Goal: Task Accomplishment & Management: Use online tool/utility

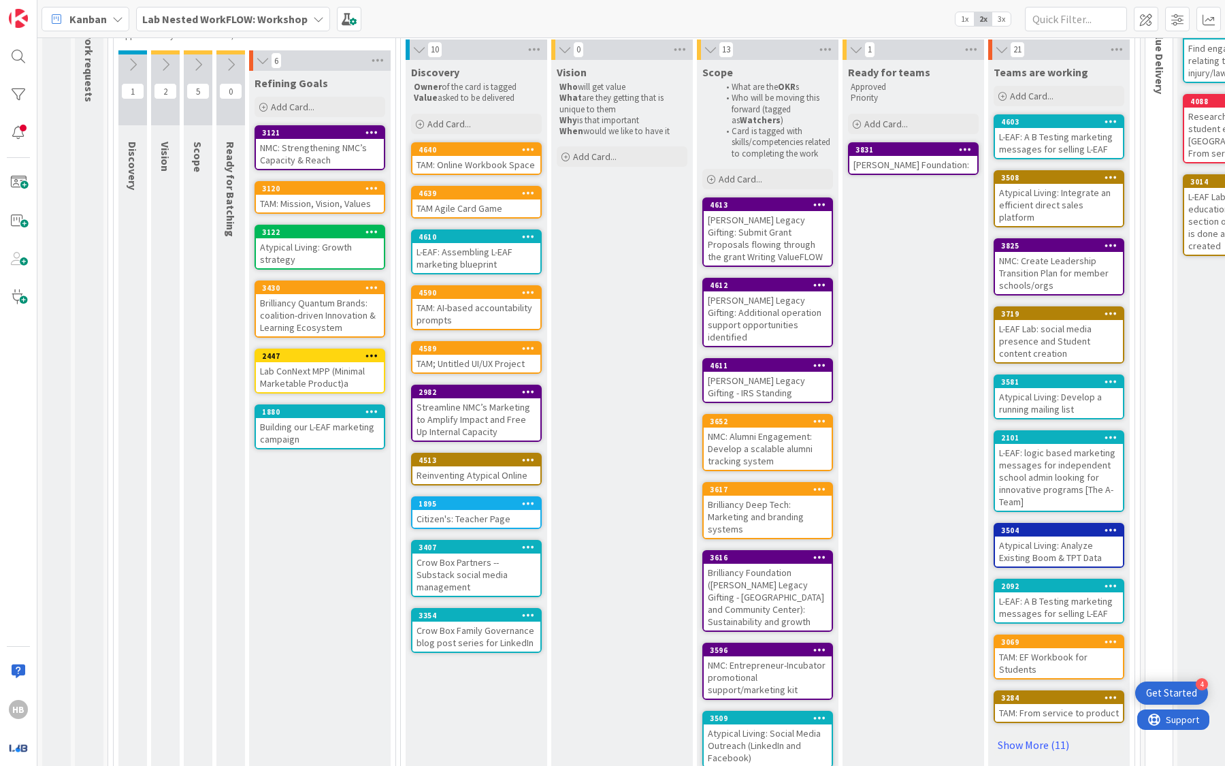
click at [285, 201] on div "TAM: Mission, Vision, Values" at bounding box center [320, 204] width 128 height 18
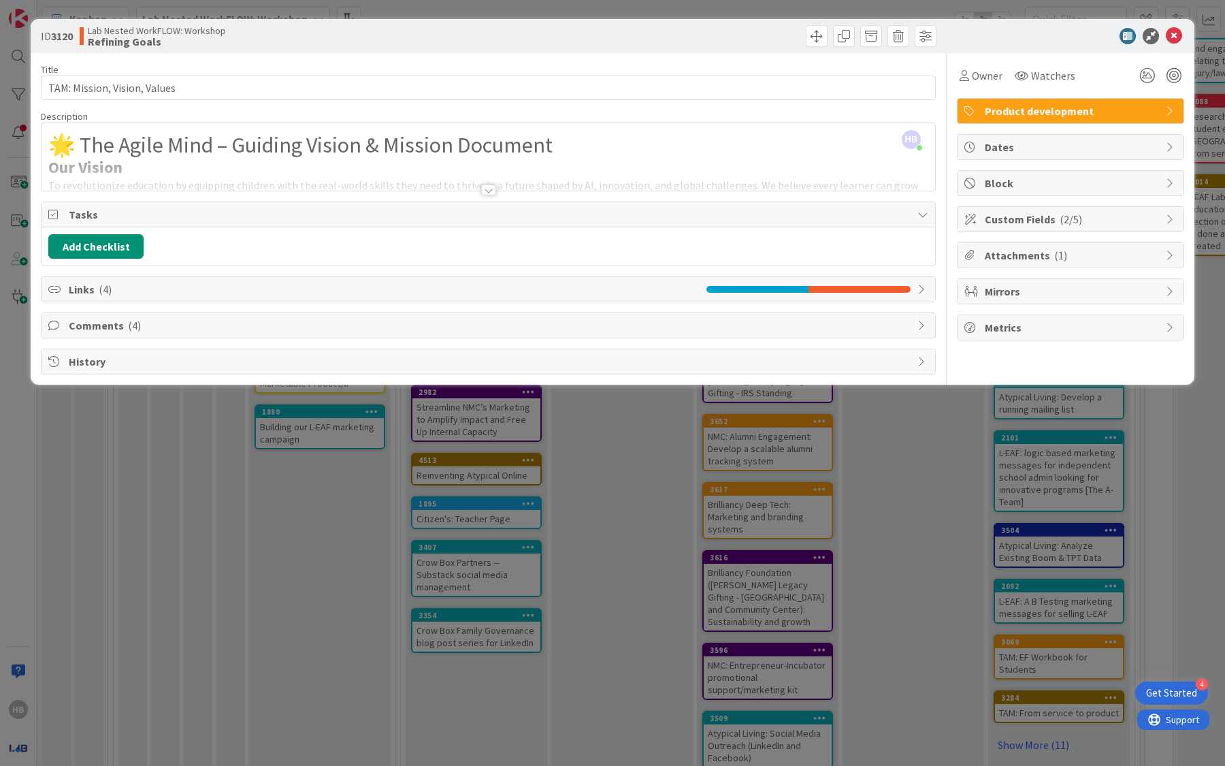
click at [881, 163] on div at bounding box center [489, 173] width 894 height 35
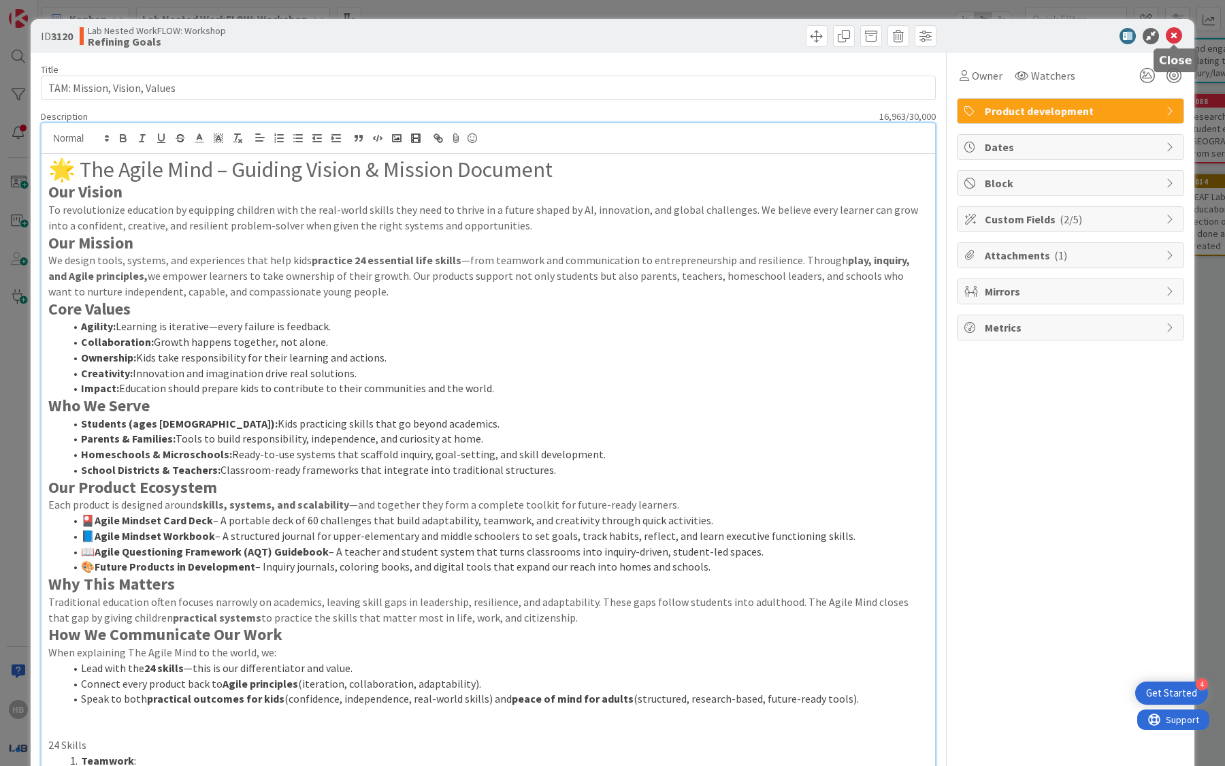
click at [1174, 38] on icon at bounding box center [1174, 36] width 16 height 16
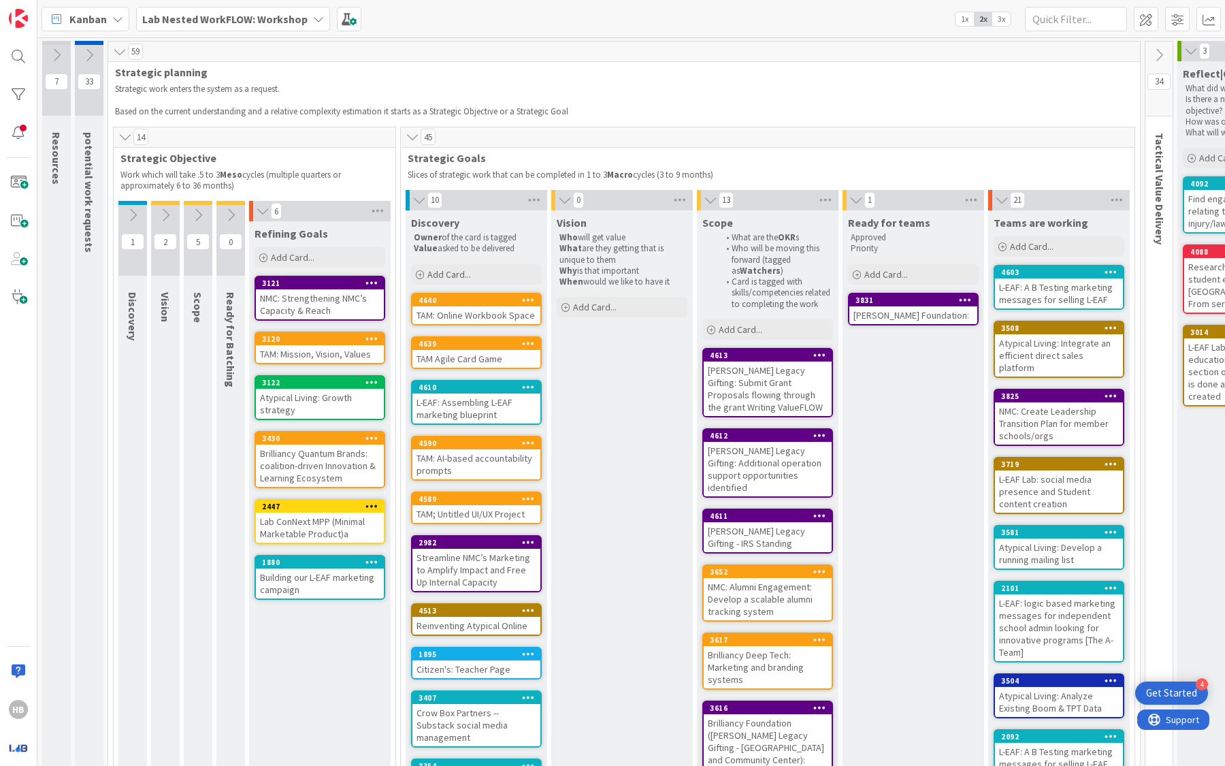
click at [255, 19] on b "Lab Nested WorkFLOW: Workshop" at bounding box center [224, 19] width 165 height 14
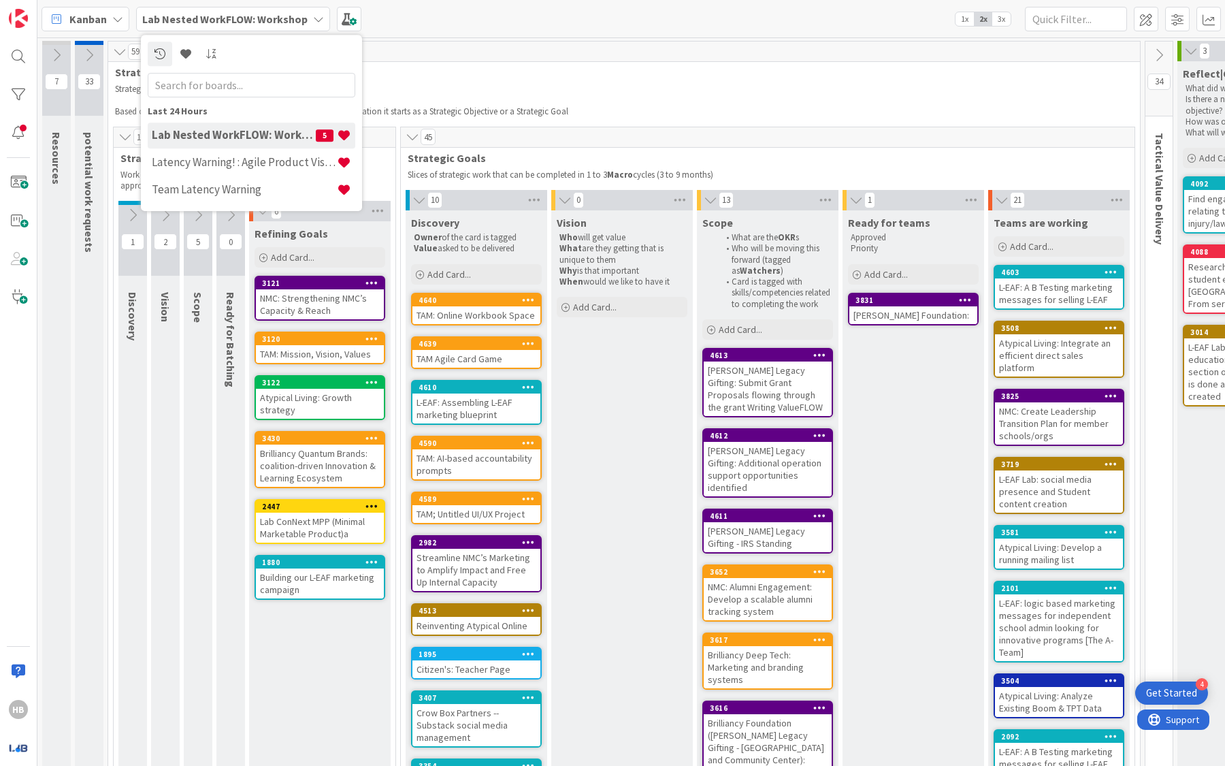
click at [248, 125] on div "Lab Nested WorkFLOW: Workshop 5" at bounding box center [252, 135] width 208 height 26
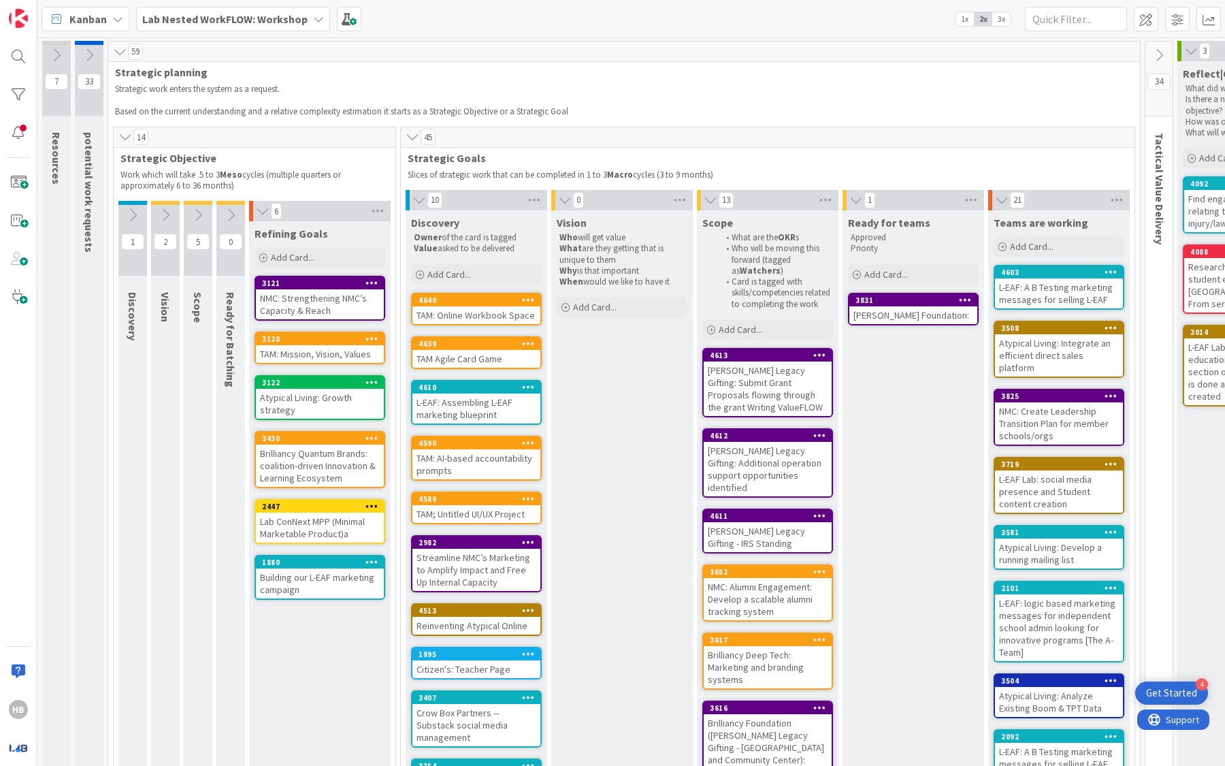
click at [231, 14] on b "Lab Nested WorkFLOW: Workshop" at bounding box center [224, 19] width 165 height 14
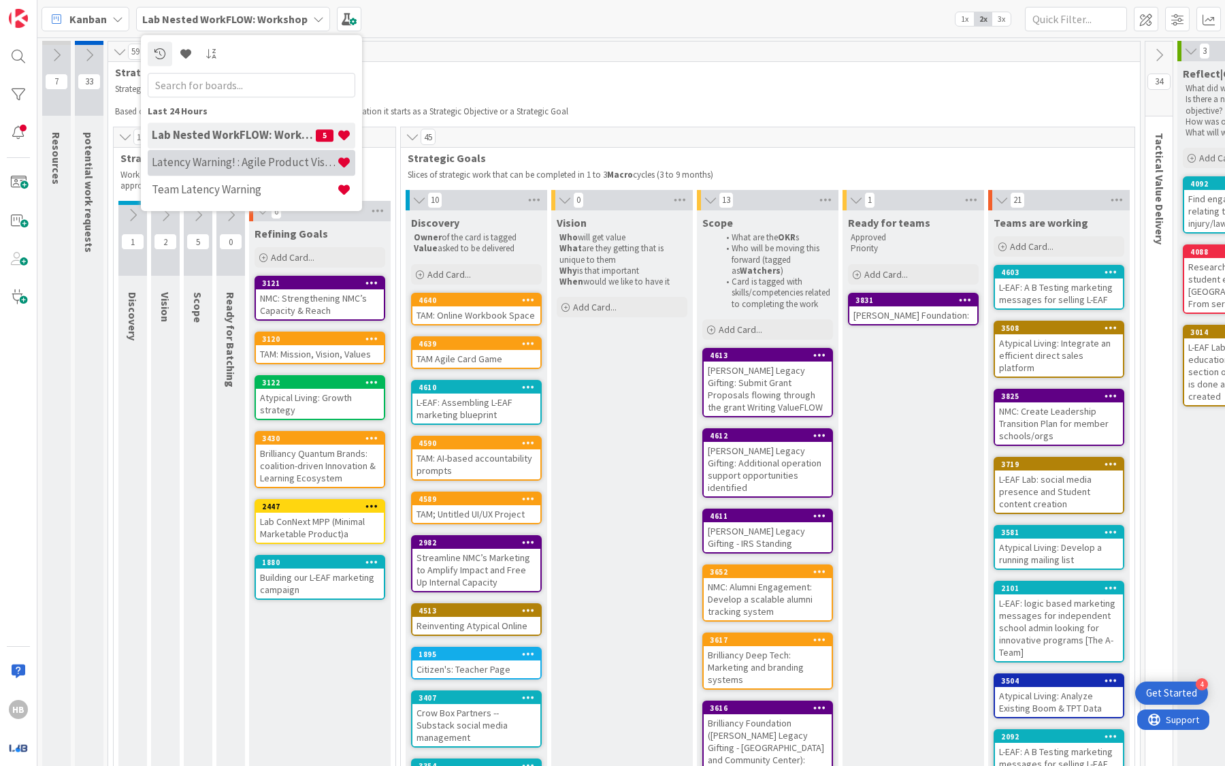
click at [213, 167] on h4 "Latency Warning! : Agile Product Vision" at bounding box center [244, 162] width 185 height 14
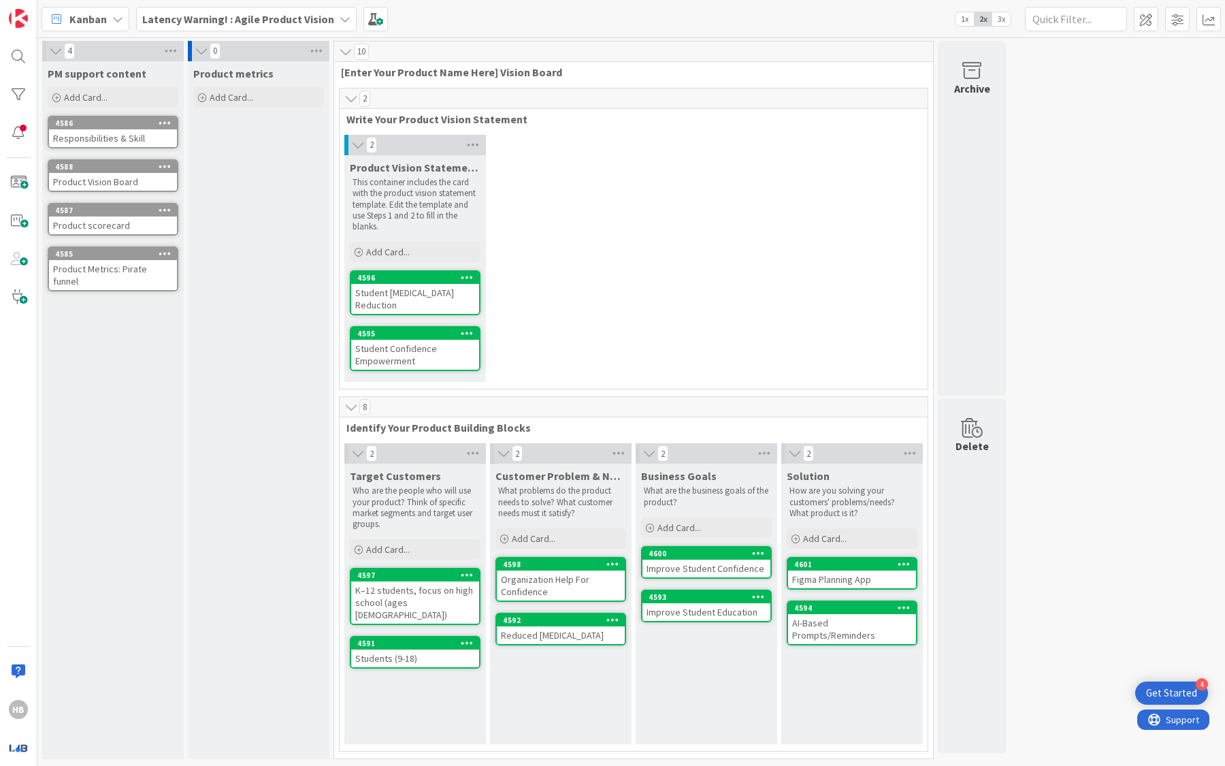
click at [240, 14] on b "Latency Warning! : Agile Product Vision" at bounding box center [238, 19] width 192 height 14
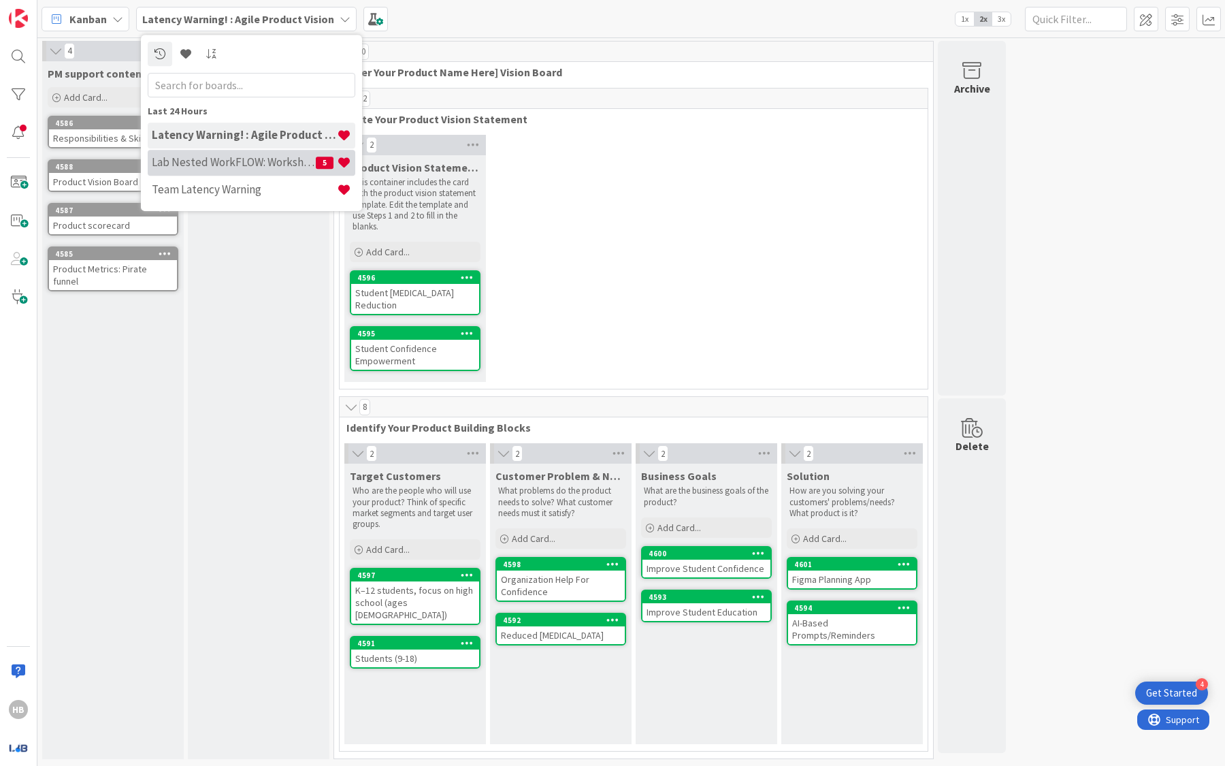
click at [247, 168] on h4 "Lab Nested WorkFLOW: Workshop" at bounding box center [234, 162] width 164 height 14
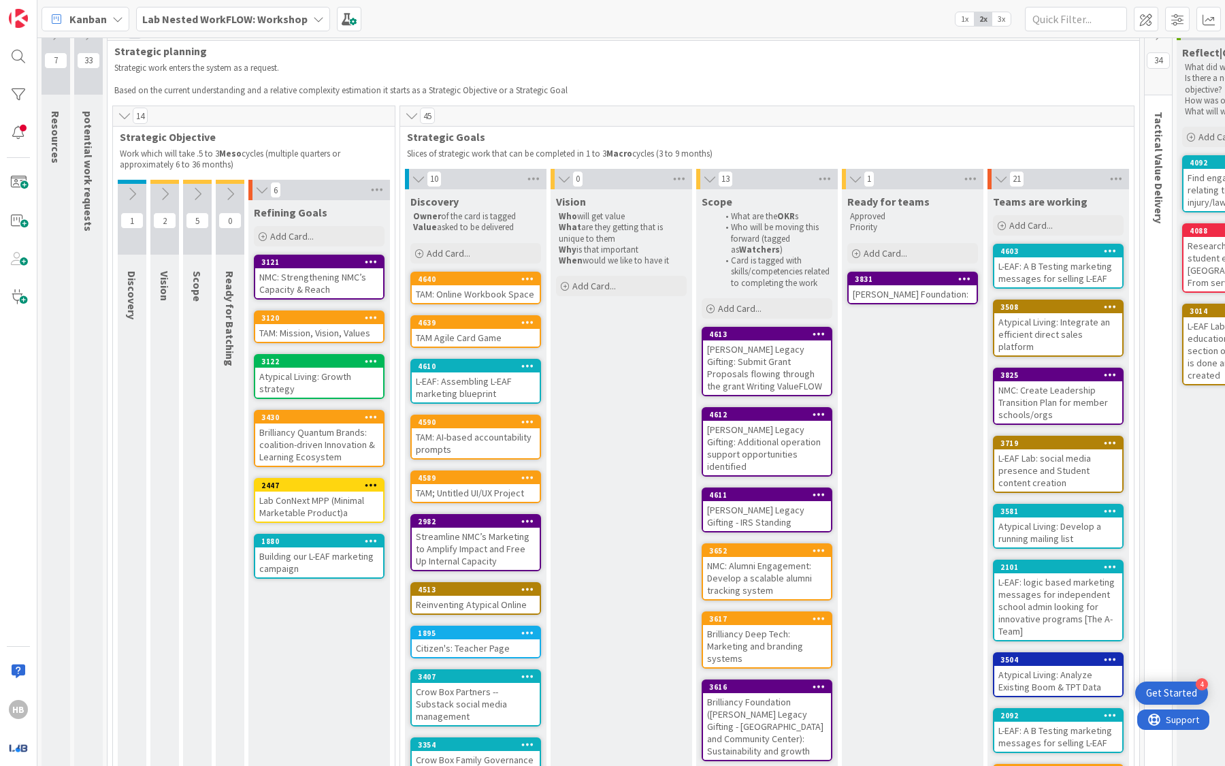
scroll to position [16, 1]
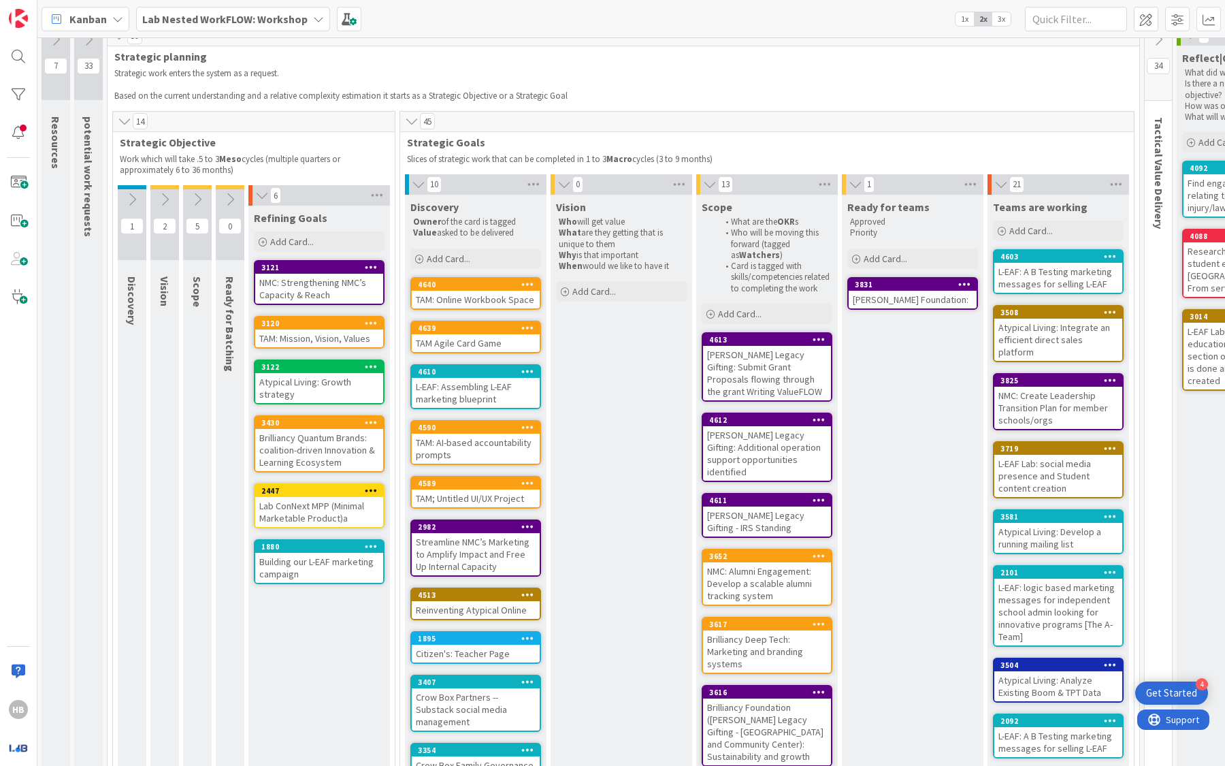
click at [300, 293] on div "NMC: Strengthening NMC’s Capacity & Reach" at bounding box center [319, 289] width 128 height 30
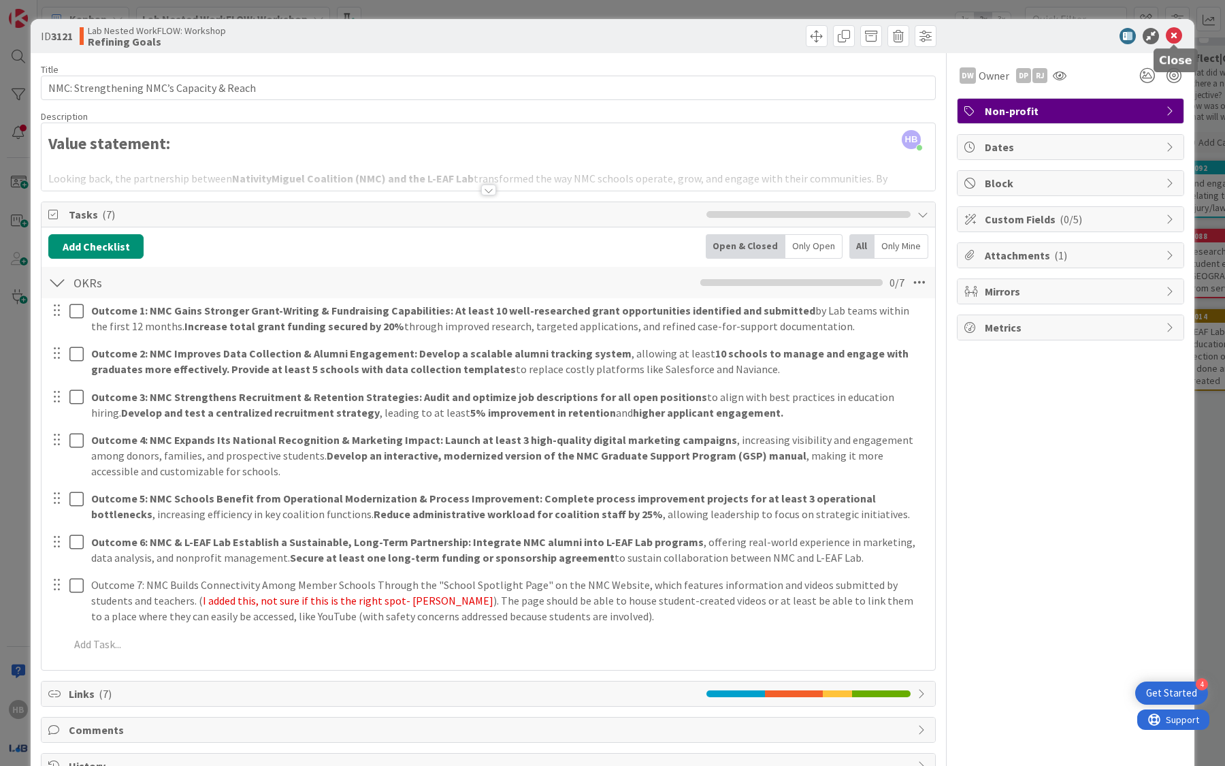
click at [1167, 34] on icon at bounding box center [1174, 36] width 16 height 16
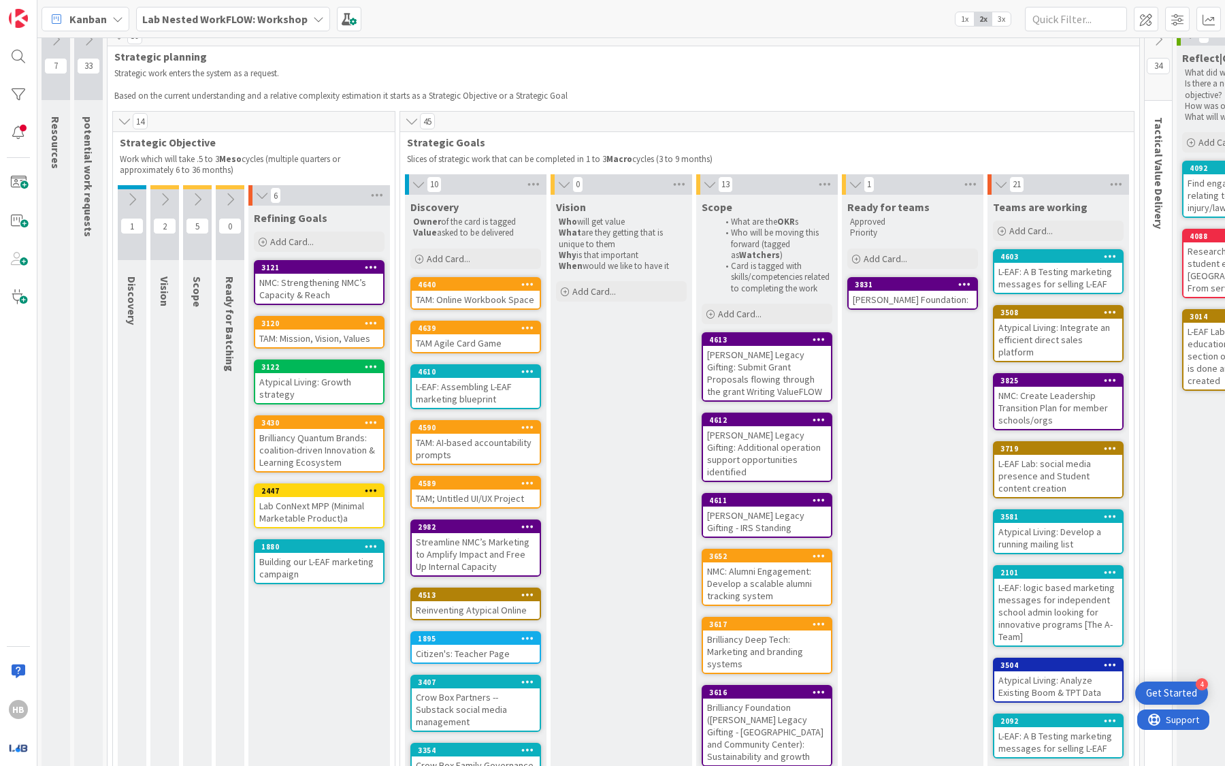
click at [297, 330] on div "TAM: Mission, Vision, Values" at bounding box center [319, 338] width 128 height 18
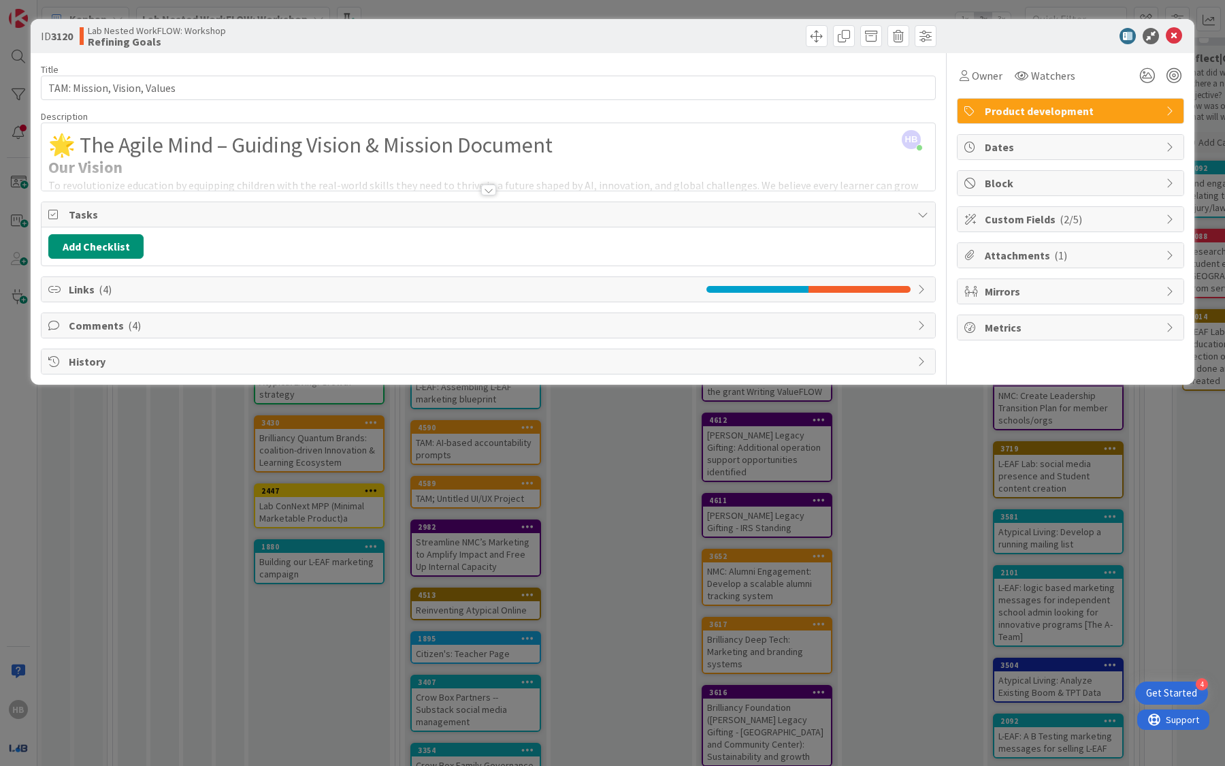
click at [76, 206] on span "Tasks" at bounding box center [490, 214] width 842 height 16
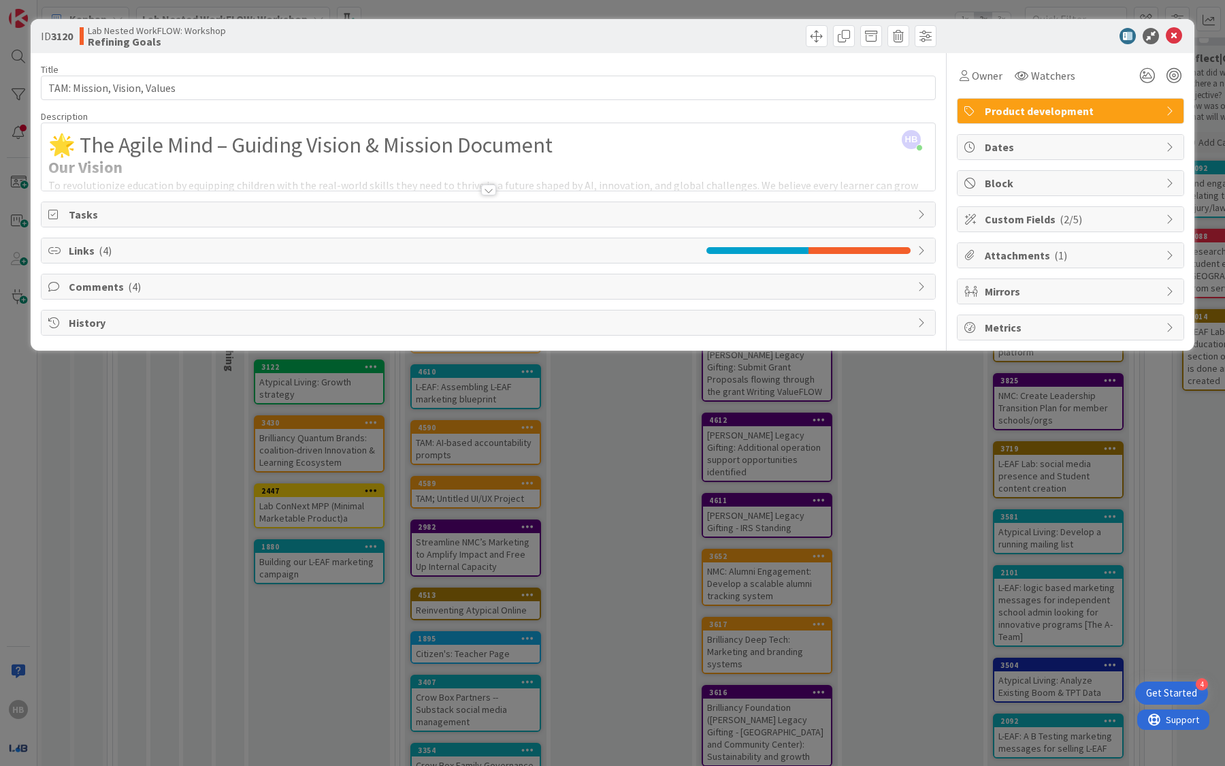
click at [53, 209] on icon at bounding box center [55, 214] width 14 height 11
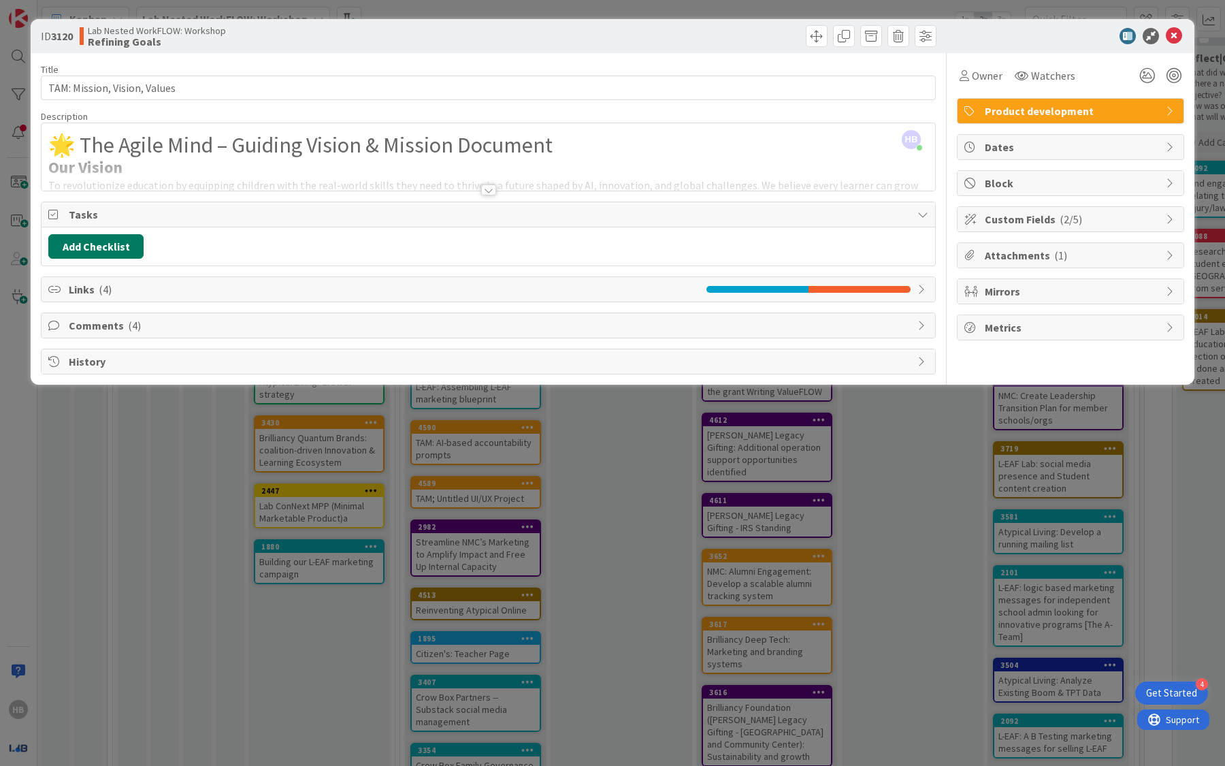
click at [104, 247] on button "Add Checklist" at bounding box center [95, 246] width 95 height 24
click at [84, 367] on link "Load template" at bounding box center [89, 369] width 69 height 14
click at [250, 271] on button "Back" at bounding box center [242, 274] width 33 height 15
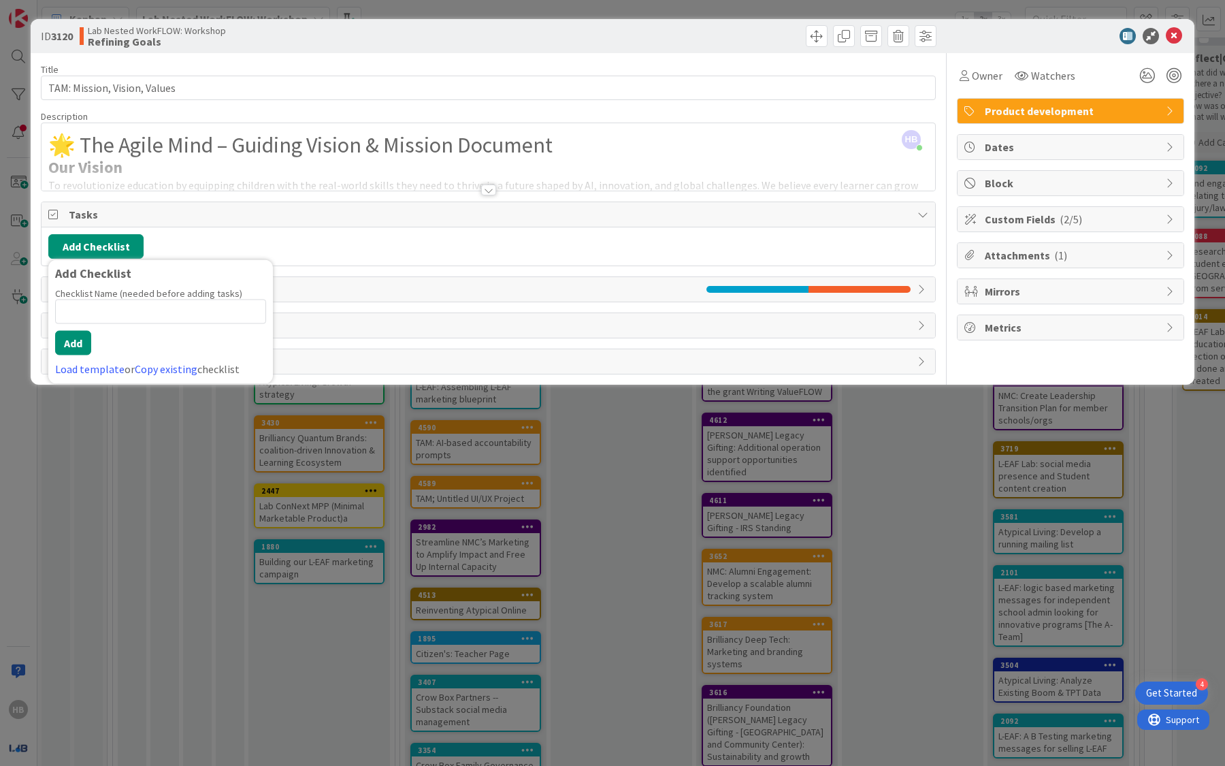
click at [365, 248] on div "Add Checklist Add Checklist Checklist Name (needed before adding tasks) 0 / 64 …" at bounding box center [488, 246] width 880 height 24
click at [932, 215] on div "Tasks" at bounding box center [489, 214] width 894 height 25
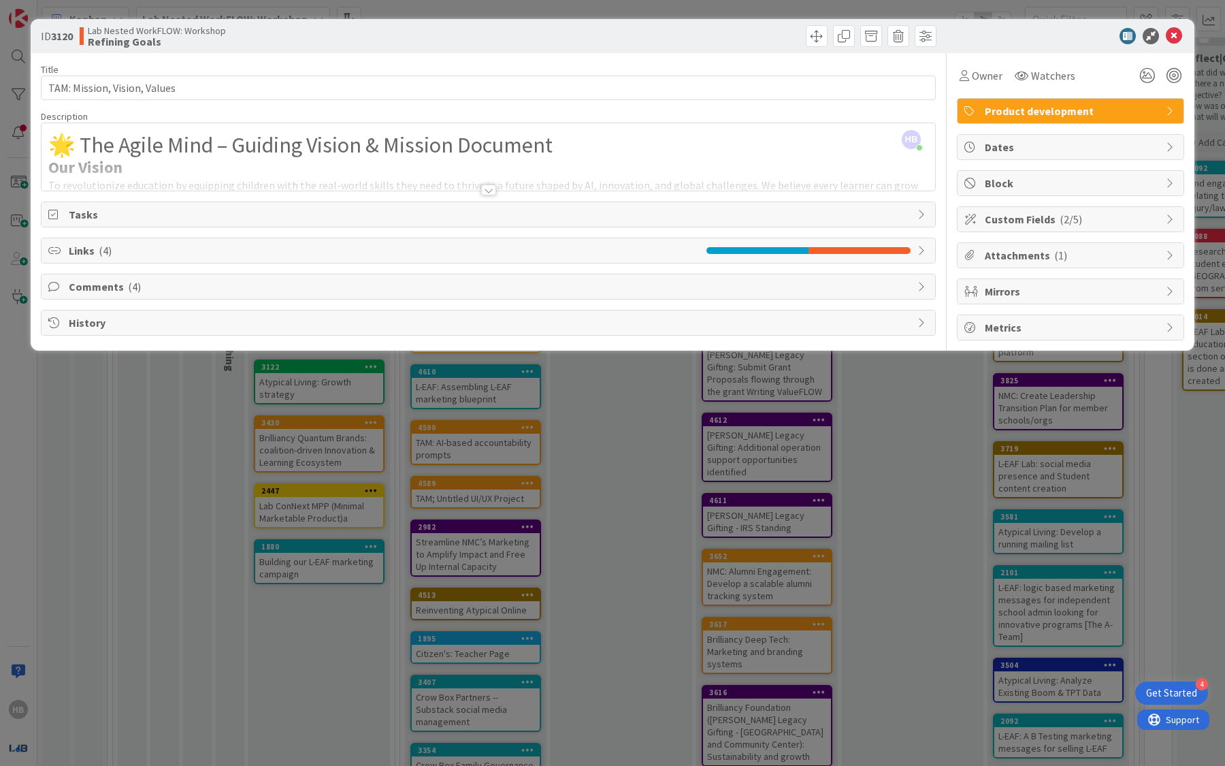
click at [930, 215] on div "Tasks" at bounding box center [489, 214] width 894 height 24
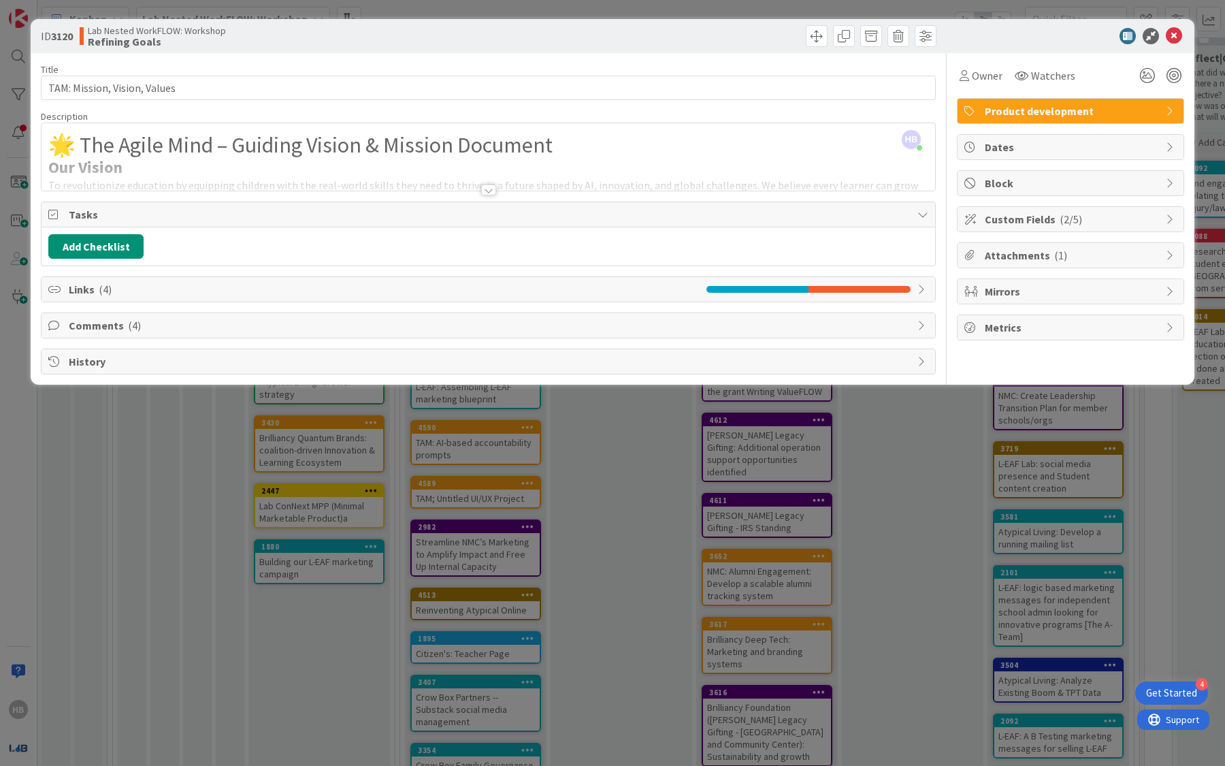
click at [1101, 101] on div "Product development" at bounding box center [1070, 111] width 226 height 24
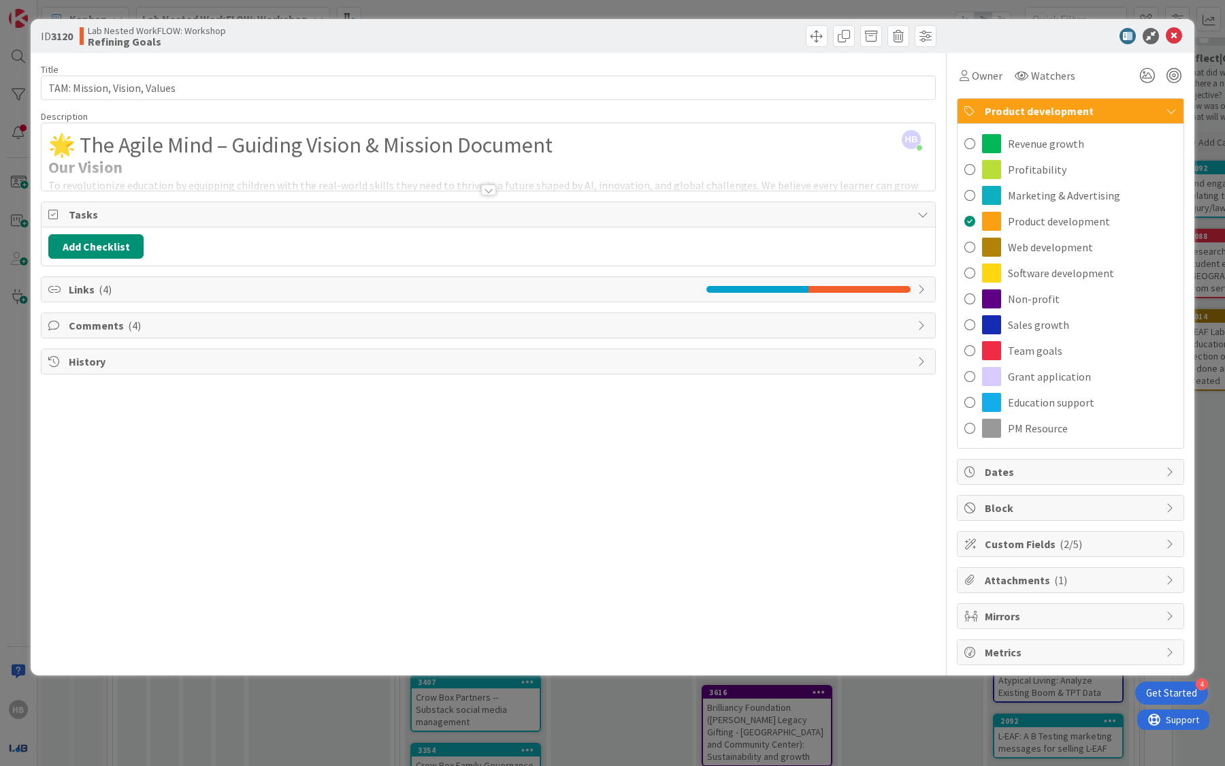
click at [1174, 44] on div "ID 3120 Lab Nested WorkFLOW: Workshop Refining Goals" at bounding box center [613, 36] width 1164 height 34
click at [1175, 37] on icon at bounding box center [1174, 36] width 16 height 16
